Goal: Information Seeking & Learning: Check status

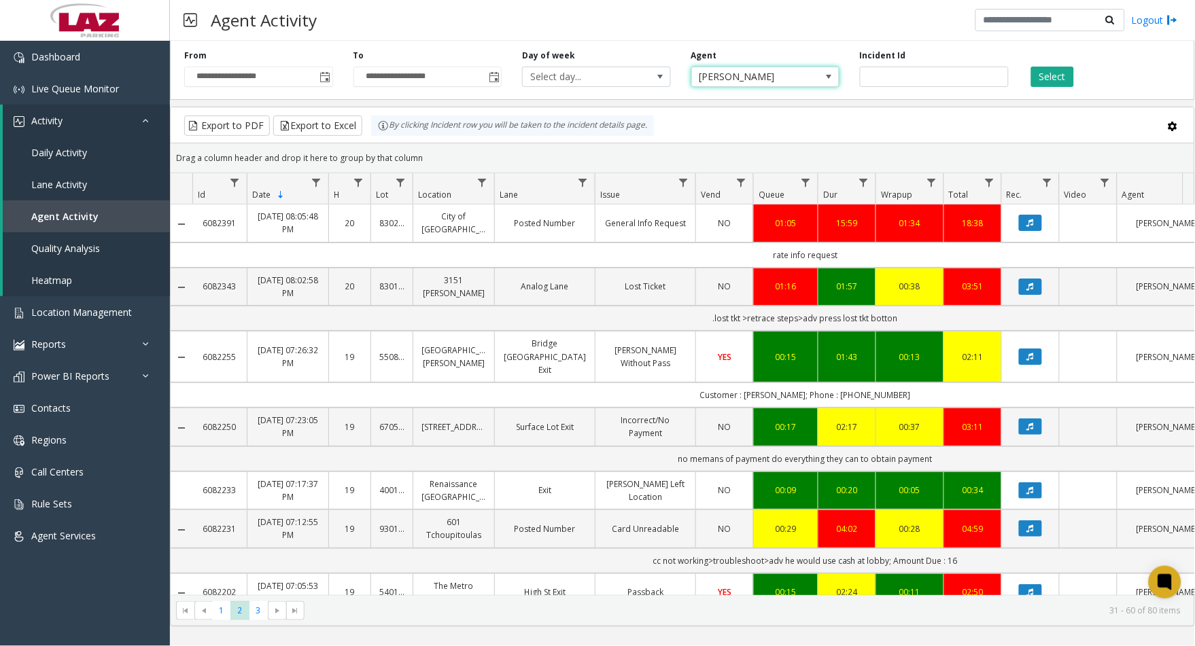
click at [735, 77] on span "[PERSON_NAME]" at bounding box center [751, 76] width 118 height 19
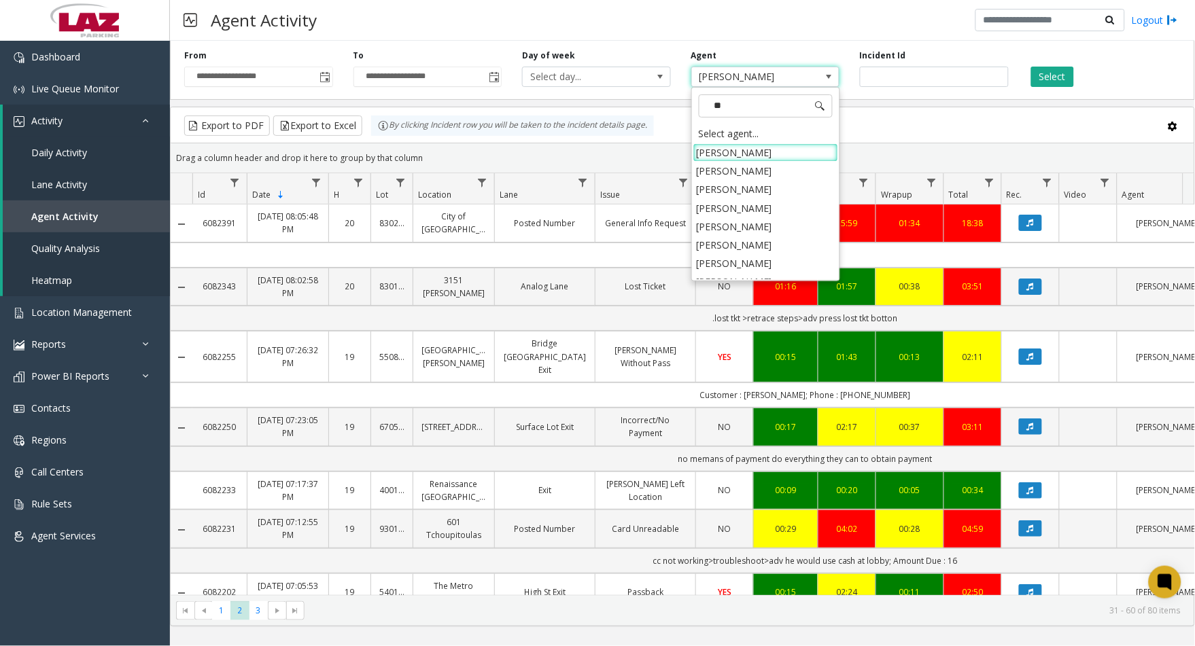
type input "***"
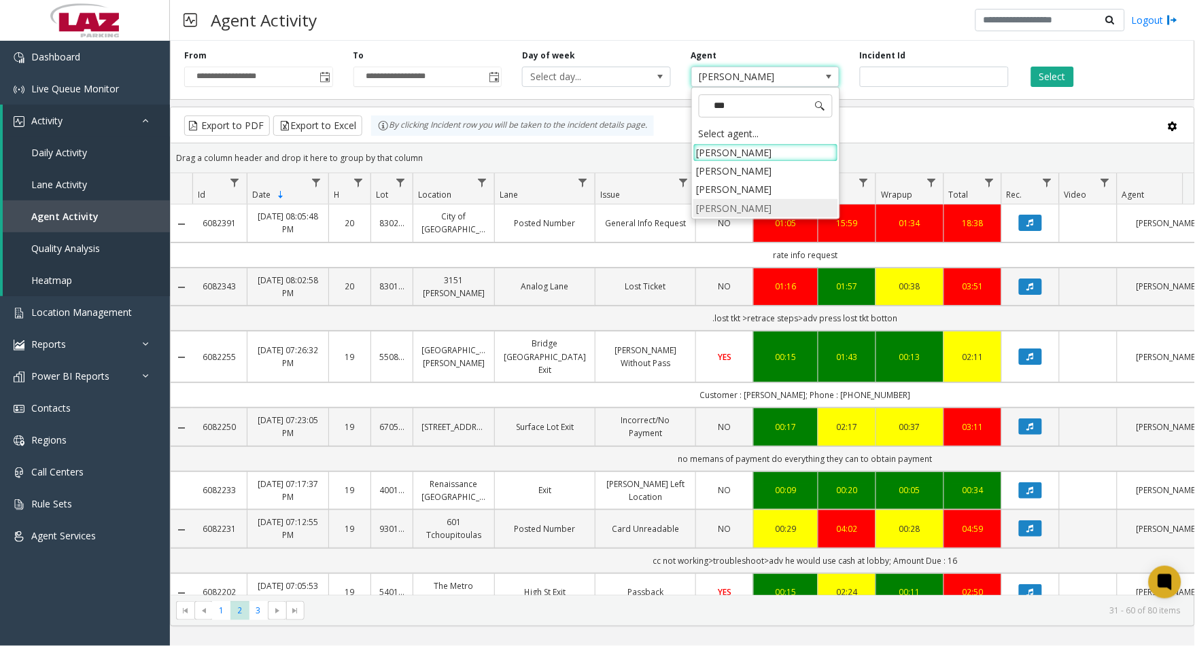
click at [730, 214] on li "[PERSON_NAME]" at bounding box center [765, 208] width 145 height 18
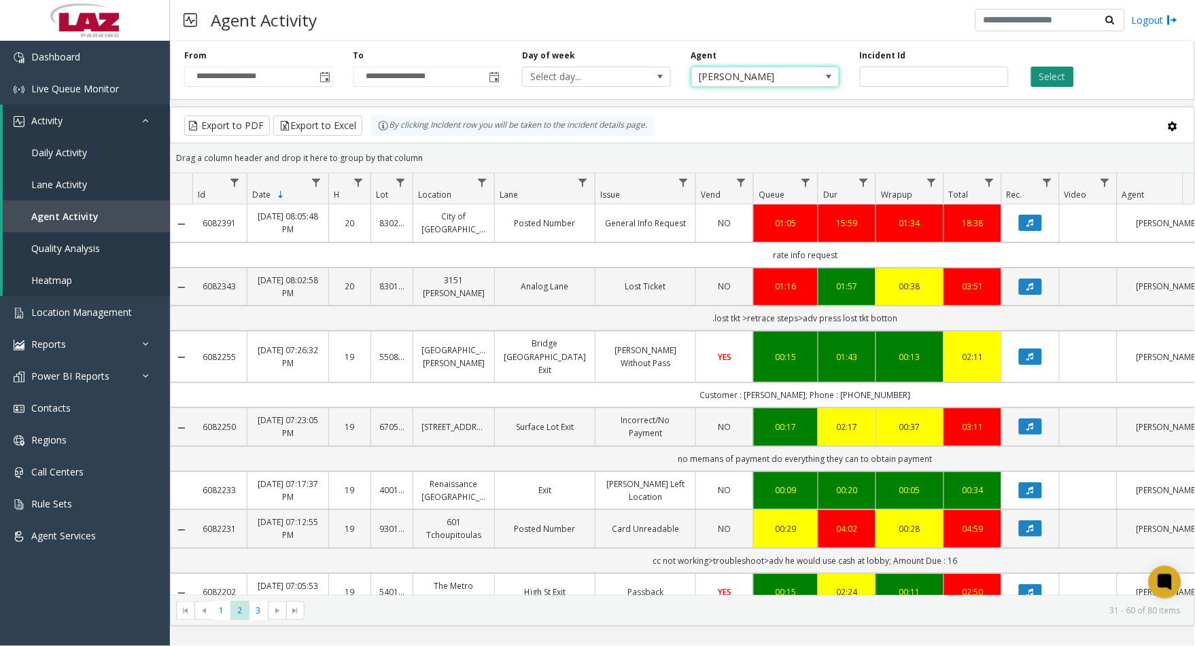
click at [1049, 72] on button "Select" at bounding box center [1052, 77] width 43 height 20
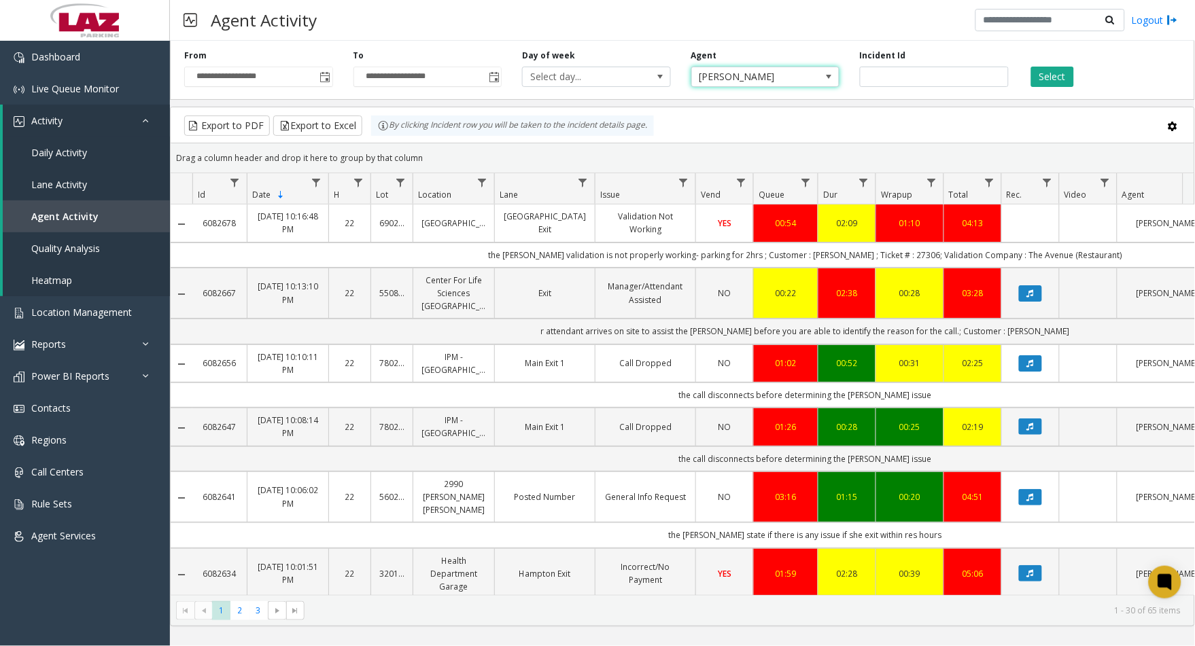
click at [716, 73] on span "[PERSON_NAME]" at bounding box center [751, 76] width 118 height 19
type input "******"
click at [793, 158] on li "[PERSON_NAME]" at bounding box center [765, 152] width 145 height 18
click at [1058, 71] on button "Select" at bounding box center [1052, 77] width 43 height 20
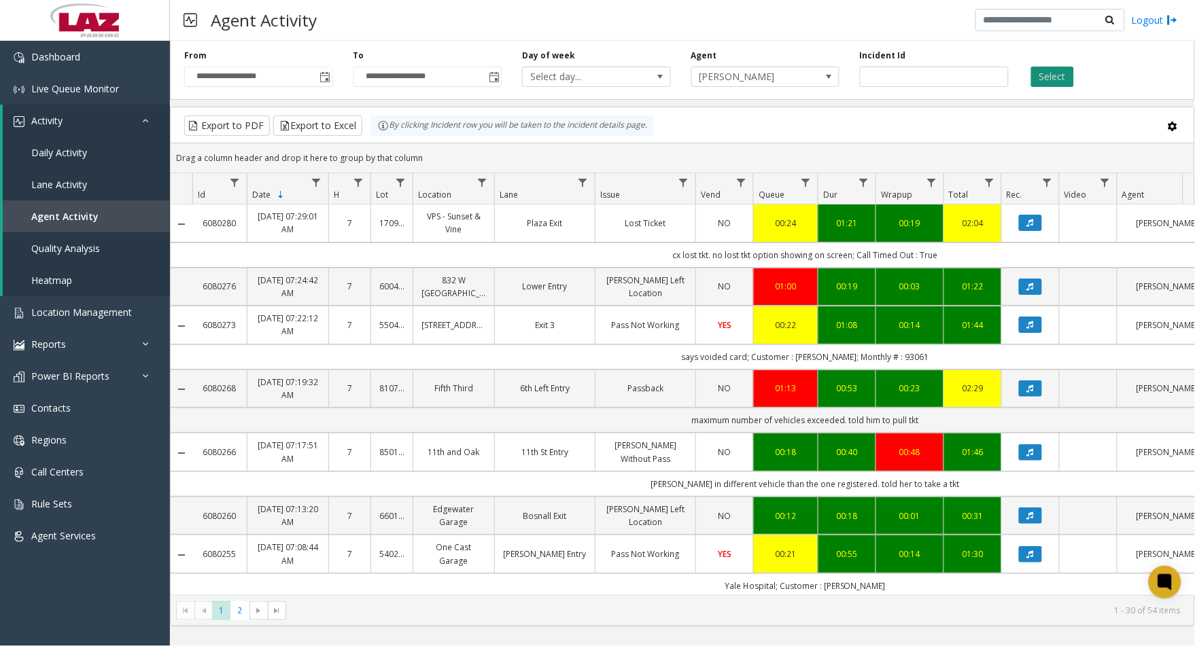
click at [1054, 77] on button "Select" at bounding box center [1052, 77] width 43 height 20
click at [1048, 84] on button "Select" at bounding box center [1052, 77] width 43 height 20
click at [238, 350] on td "says voided card; Customer : [PERSON_NAME]; Monthly # : 93061" at bounding box center [805, 357] width 1226 height 25
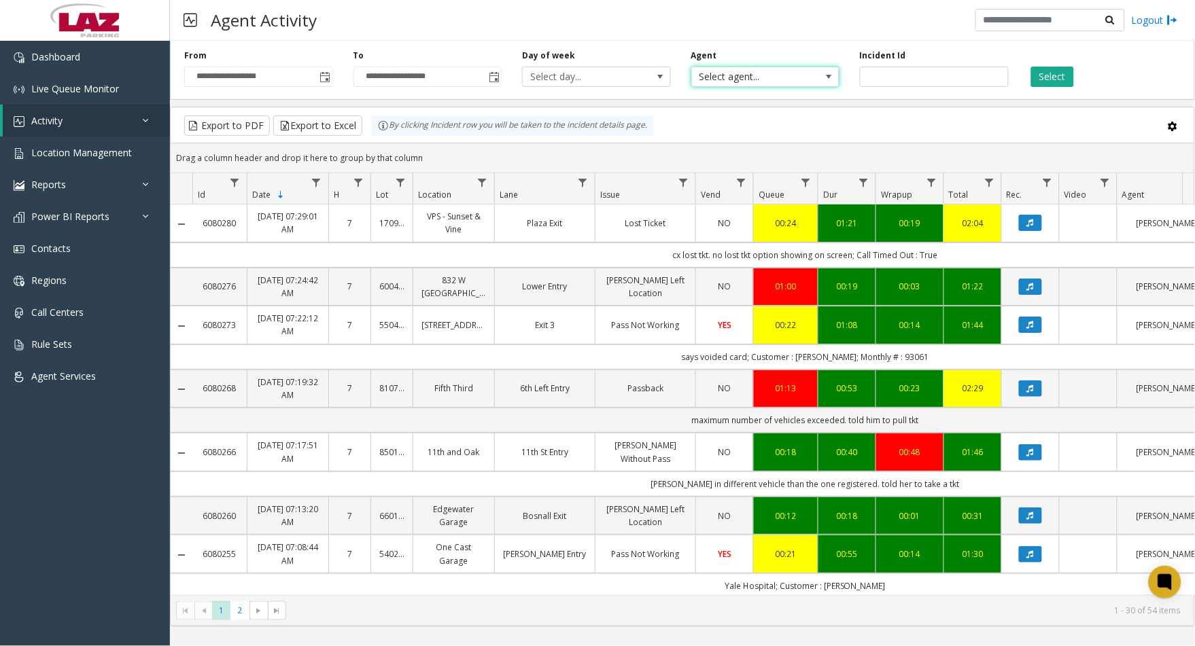
click at [721, 80] on span "Select agent..." at bounding box center [751, 76] width 118 height 19
click at [725, 83] on span "Select agent..." at bounding box center [751, 76] width 118 height 19
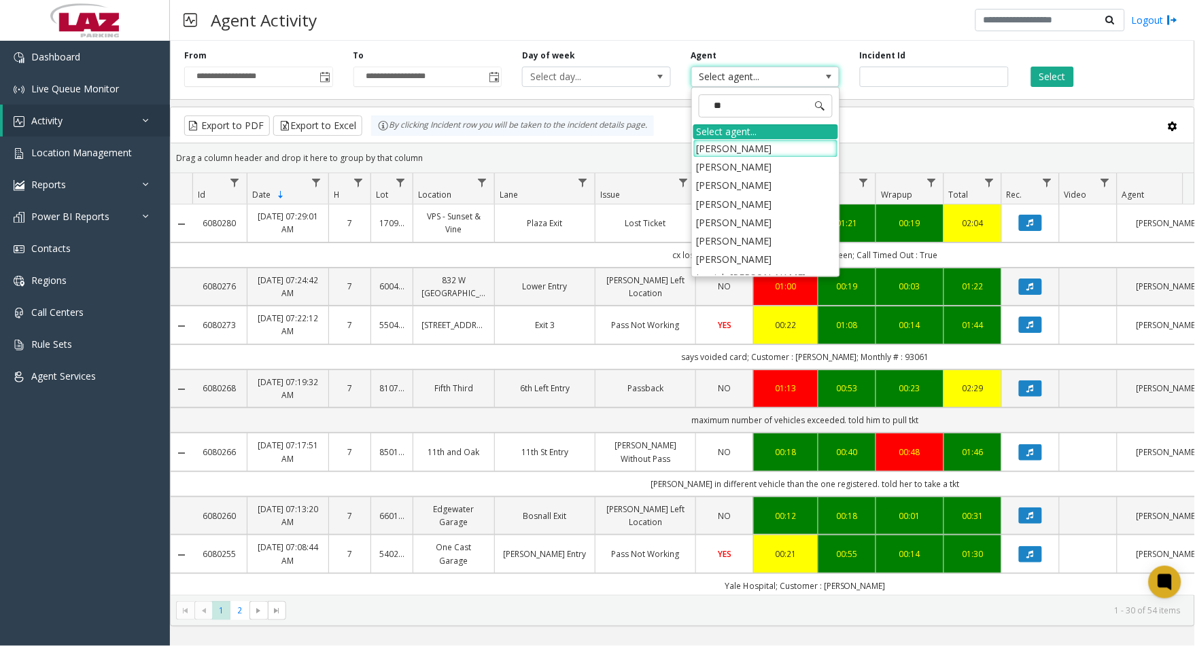
type input "***"
click at [732, 223] on li "[PERSON_NAME]" at bounding box center [765, 222] width 145 height 18
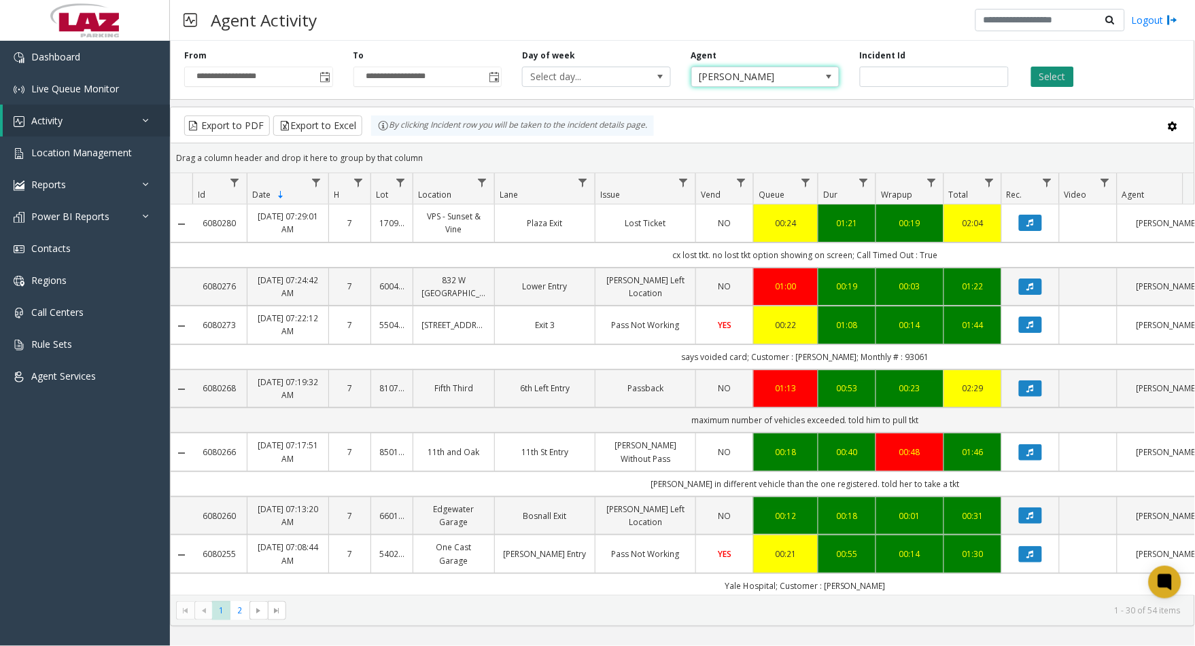
click at [1059, 77] on button "Select" at bounding box center [1052, 77] width 43 height 20
click at [1062, 71] on button "Select" at bounding box center [1052, 77] width 43 height 20
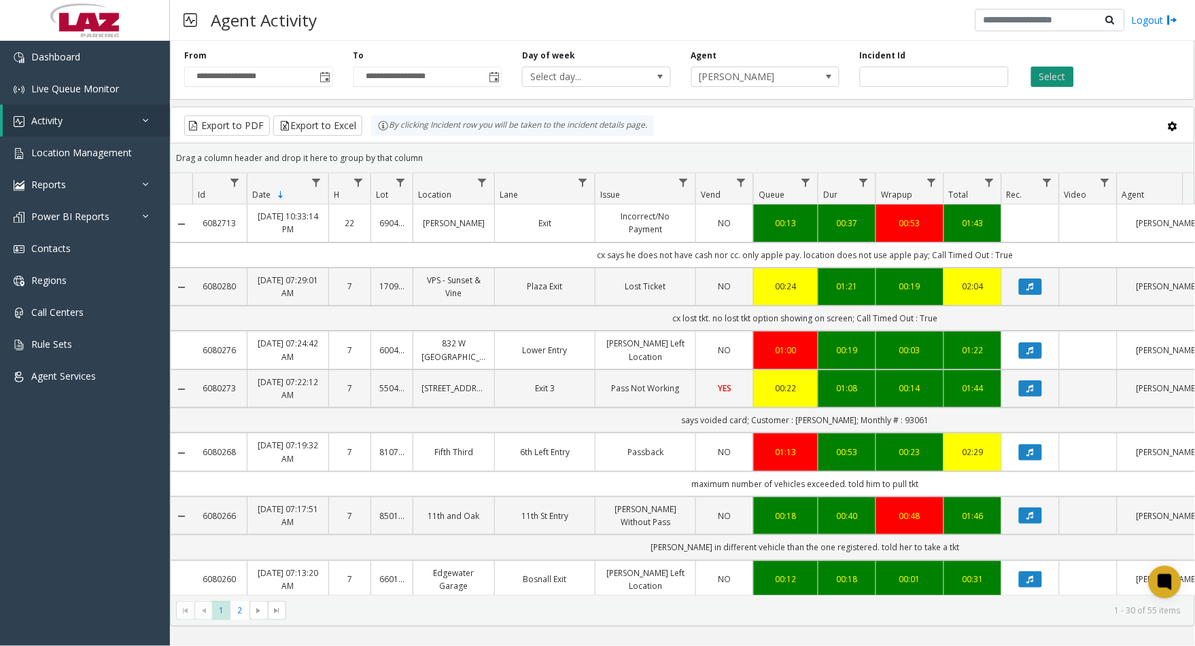
click at [1048, 83] on button "Select" at bounding box center [1052, 77] width 43 height 20
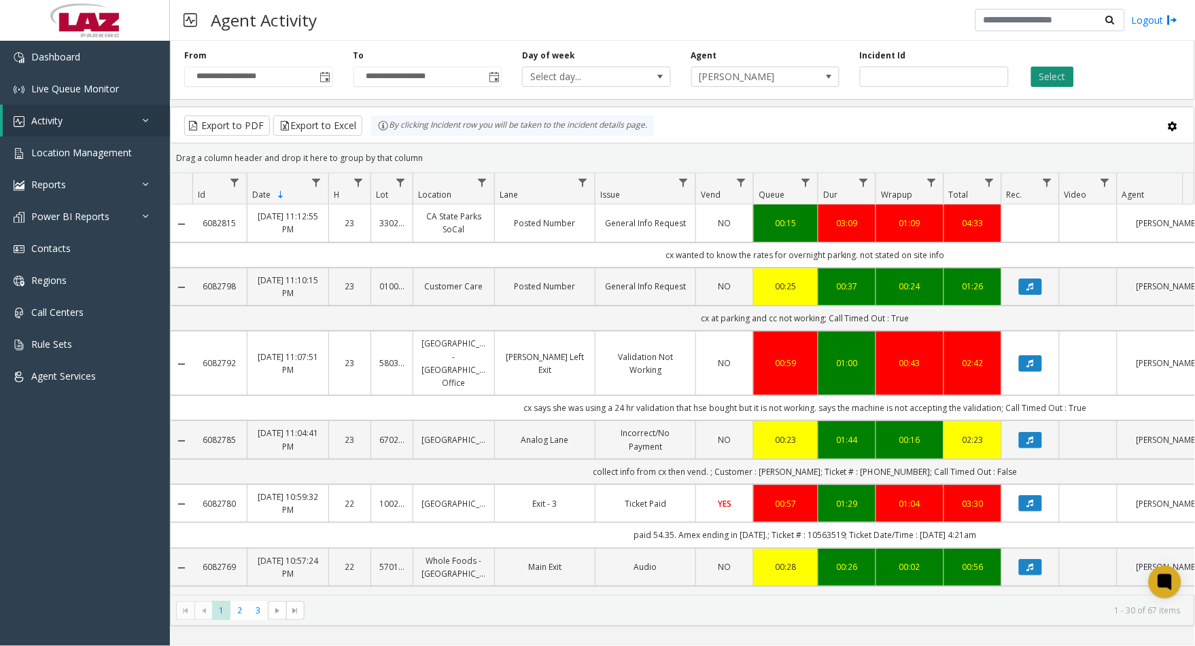
click at [1048, 80] on button "Select" at bounding box center [1052, 77] width 43 height 20
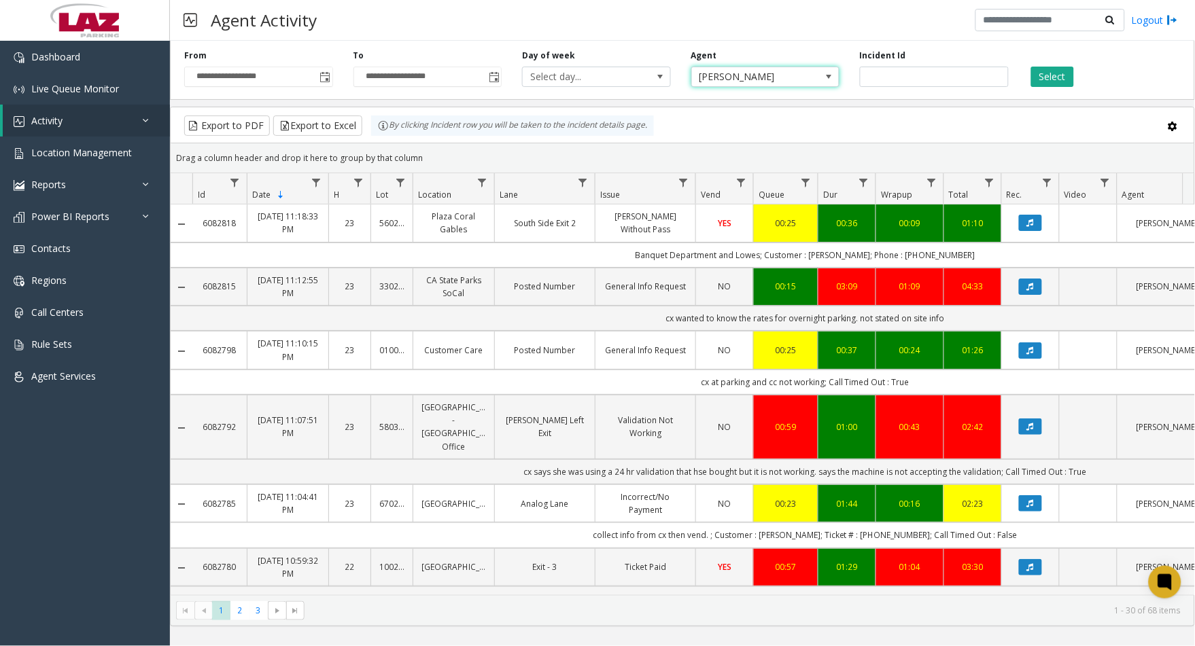
click at [733, 76] on span "[PERSON_NAME]" at bounding box center [751, 76] width 118 height 19
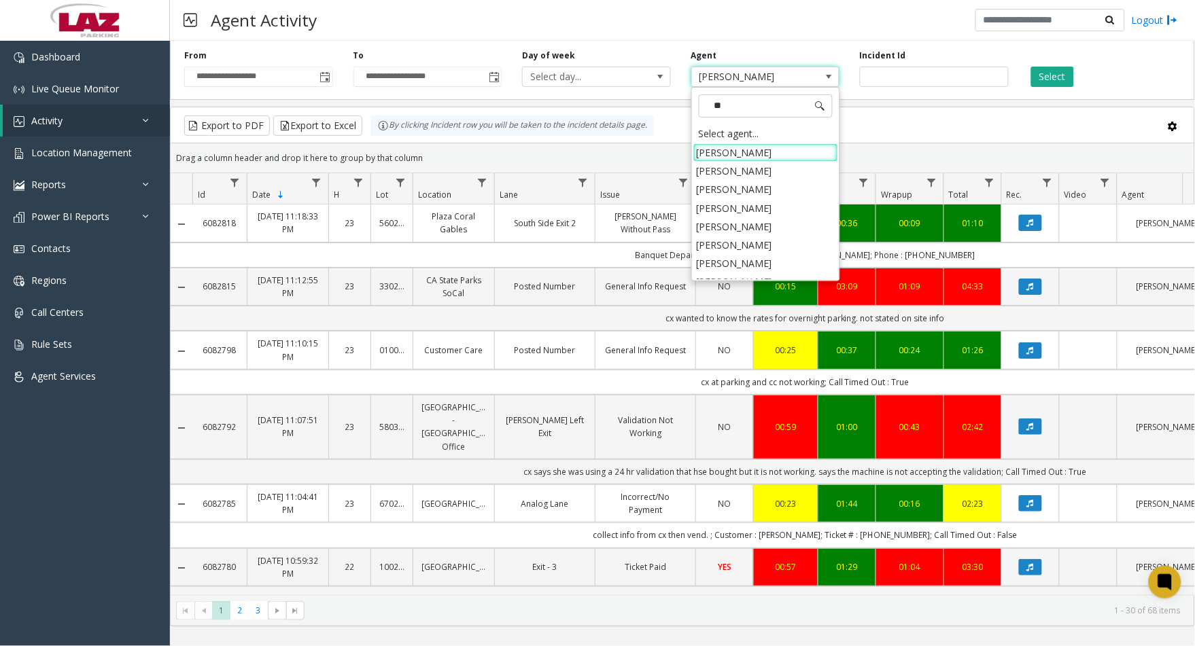
type input "***"
click at [772, 209] on li "[PERSON_NAME]" at bounding box center [765, 208] width 145 height 18
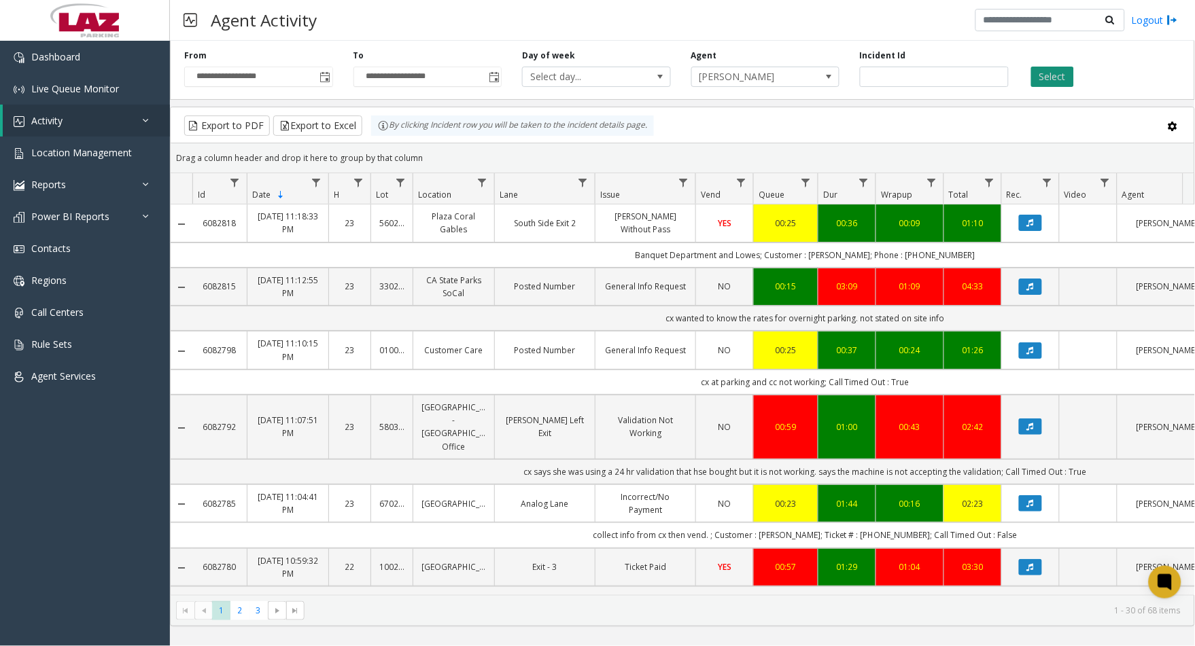
click at [1044, 83] on button "Select" at bounding box center [1052, 77] width 43 height 20
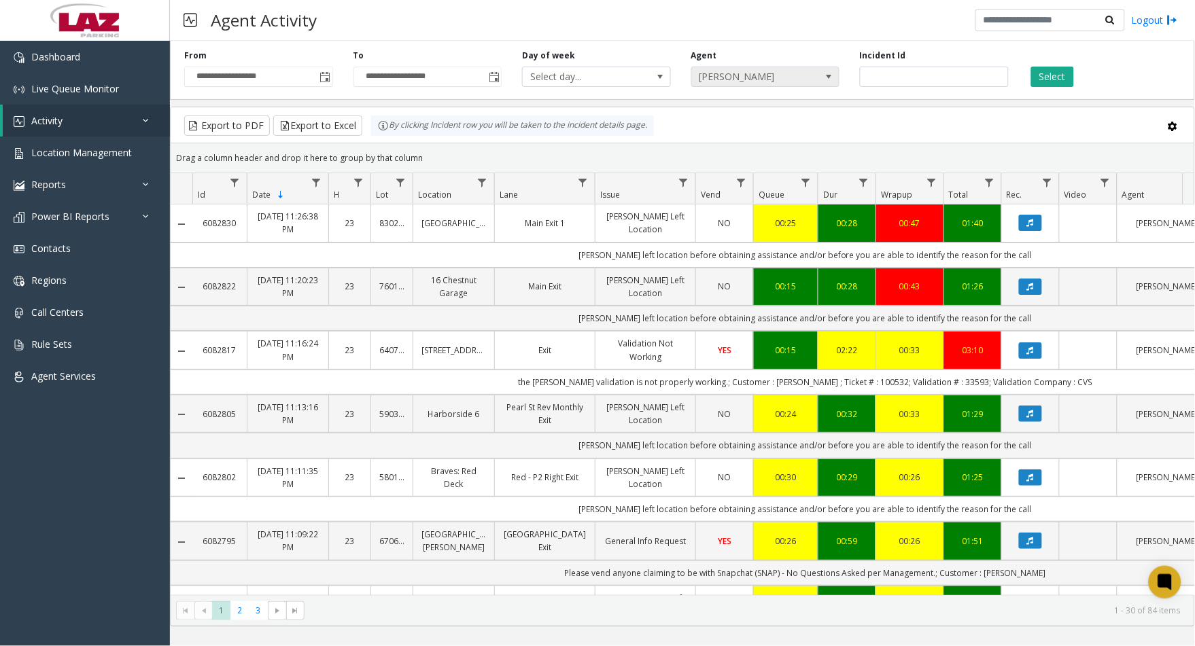
click at [729, 78] on span "[PERSON_NAME]" at bounding box center [751, 76] width 118 height 19
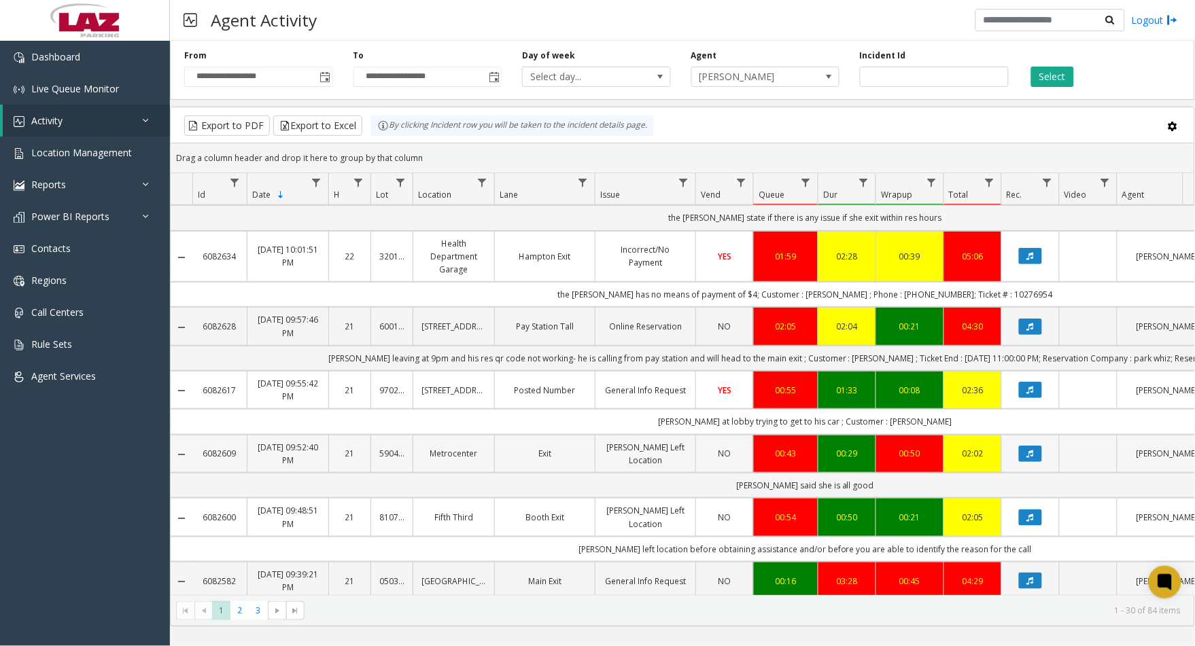
scroll to position [1574, 0]
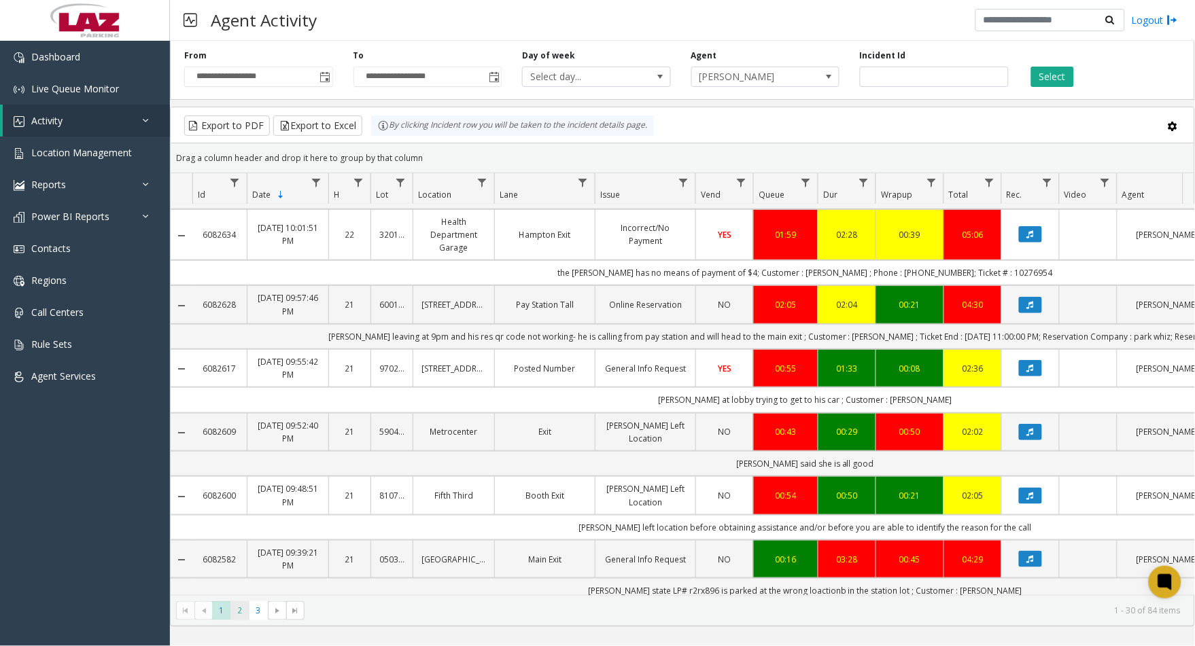
click at [239, 613] on span "2" at bounding box center [239, 611] width 18 height 18
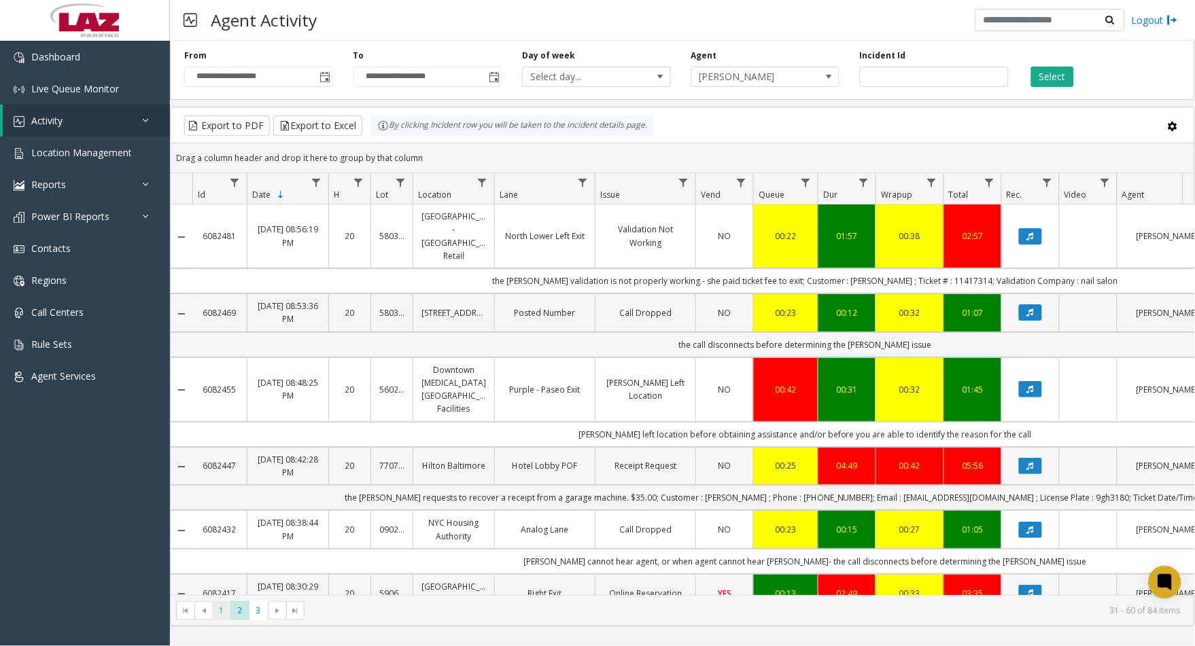
click at [223, 617] on span "1" at bounding box center [221, 611] width 18 height 18
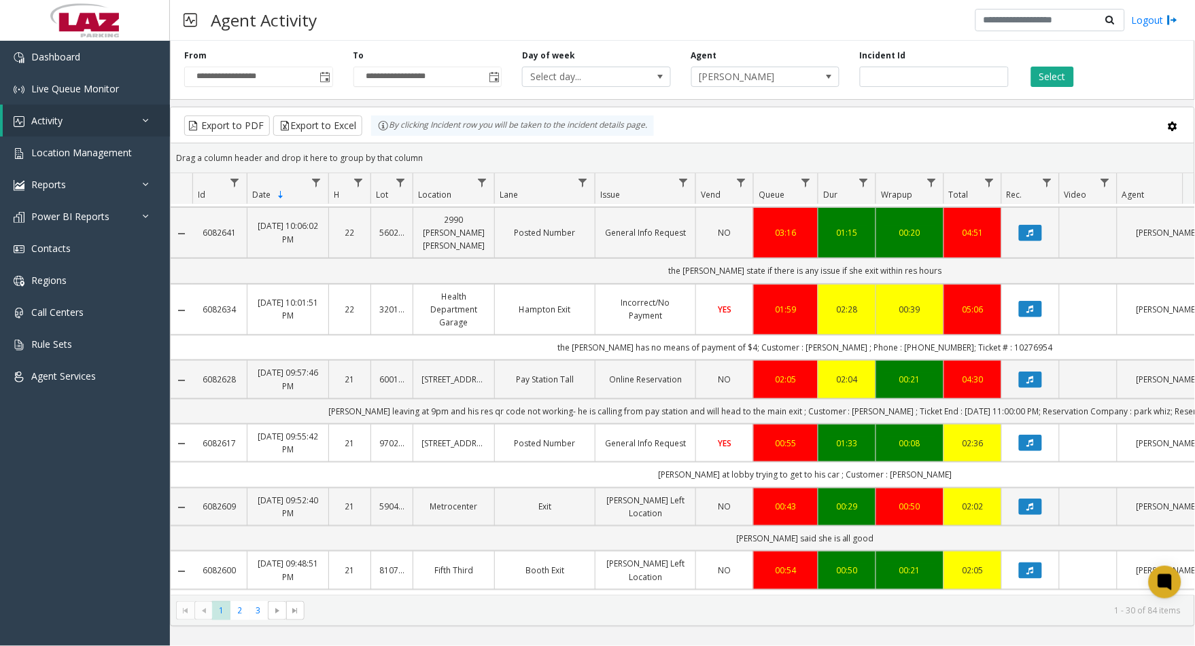
scroll to position [1574, 0]
